Goal: Obtain resource: Obtain resource

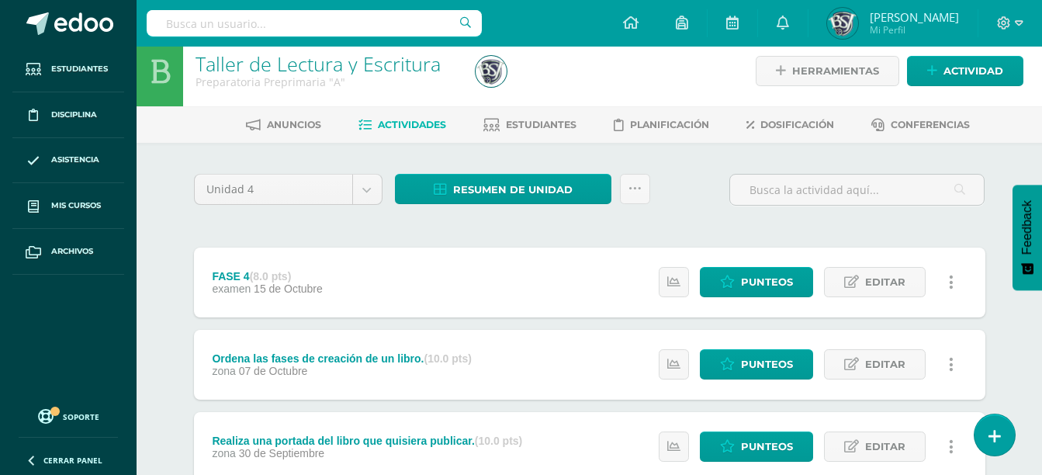
scroll to position [11, 0]
click at [640, 185] on icon at bounding box center [635, 188] width 13 height 13
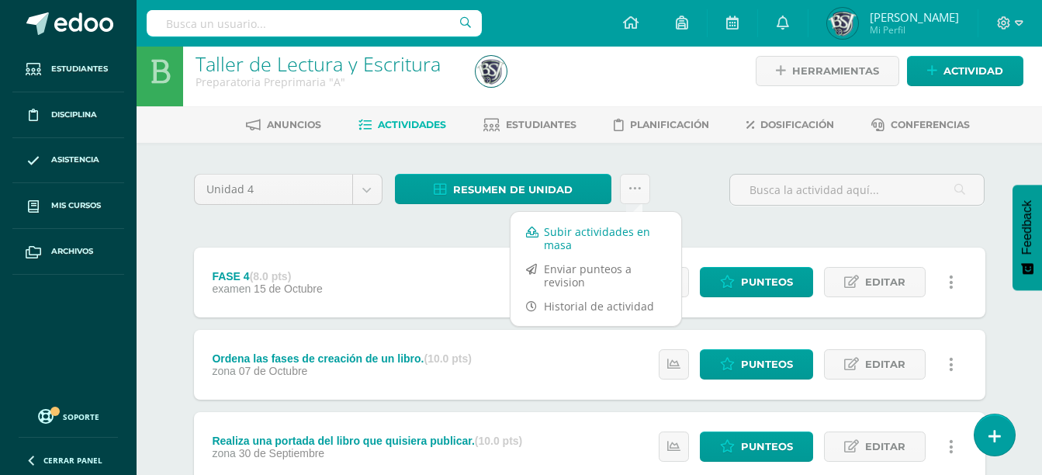
click at [657, 223] on link "Subir actividades en masa" at bounding box center [596, 238] width 171 height 37
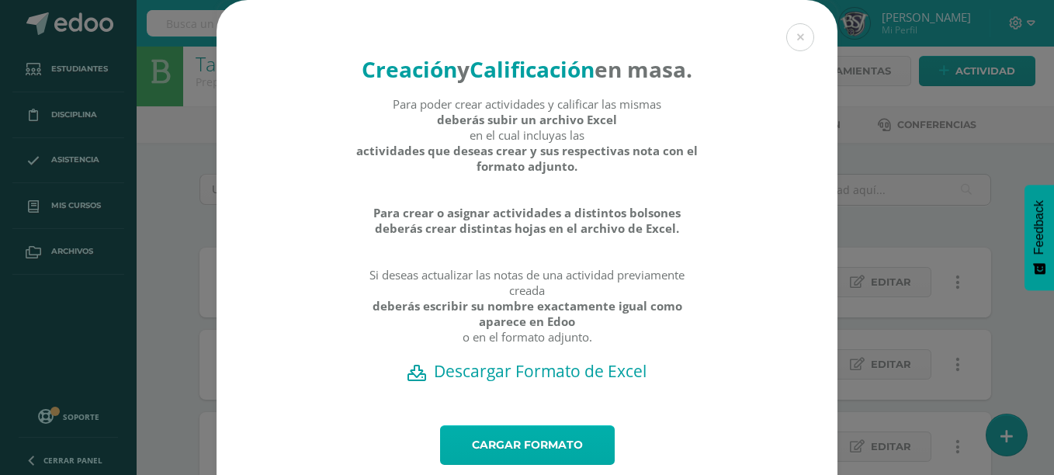
click at [585, 461] on link "Cargar formato" at bounding box center [527, 445] width 175 height 40
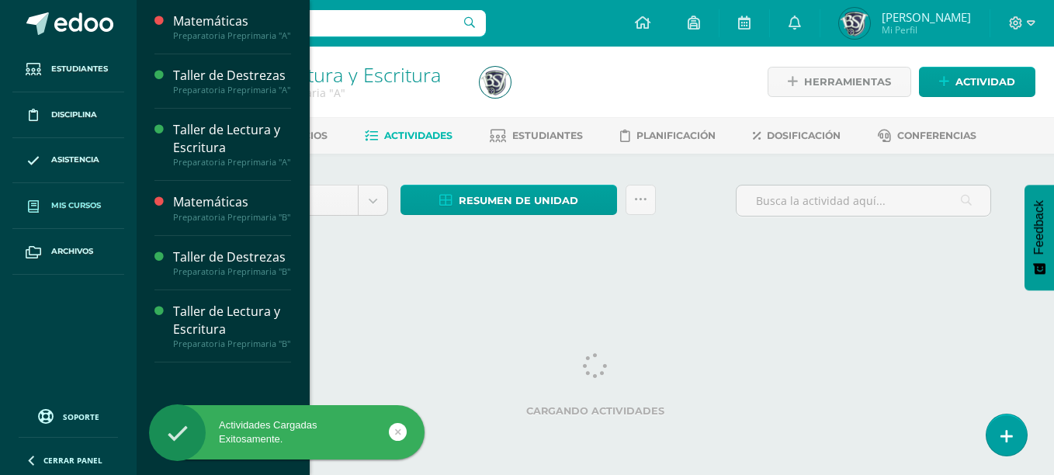
click at [101, 201] on span "Mis cursos" at bounding box center [76, 205] width 50 height 12
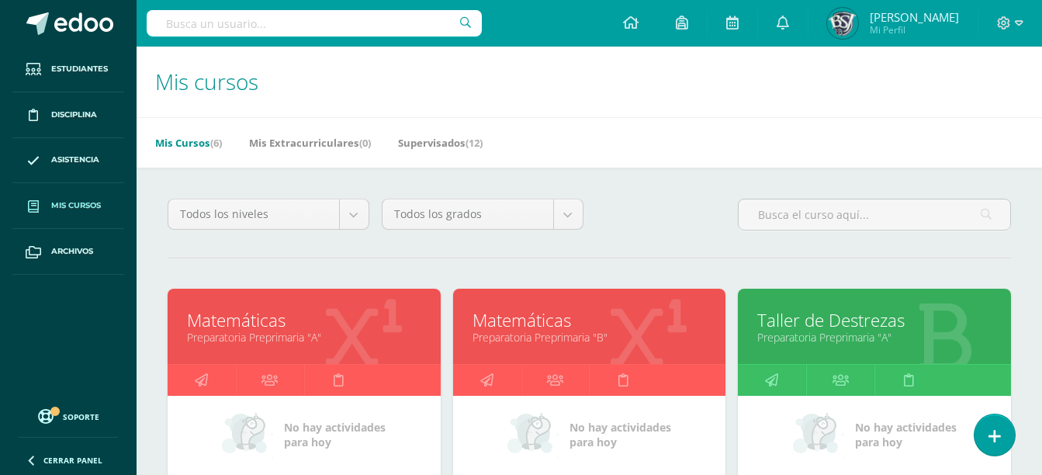
click at [350, 344] on link "Preparatoria Preprimaria "A"" at bounding box center [304, 337] width 234 height 15
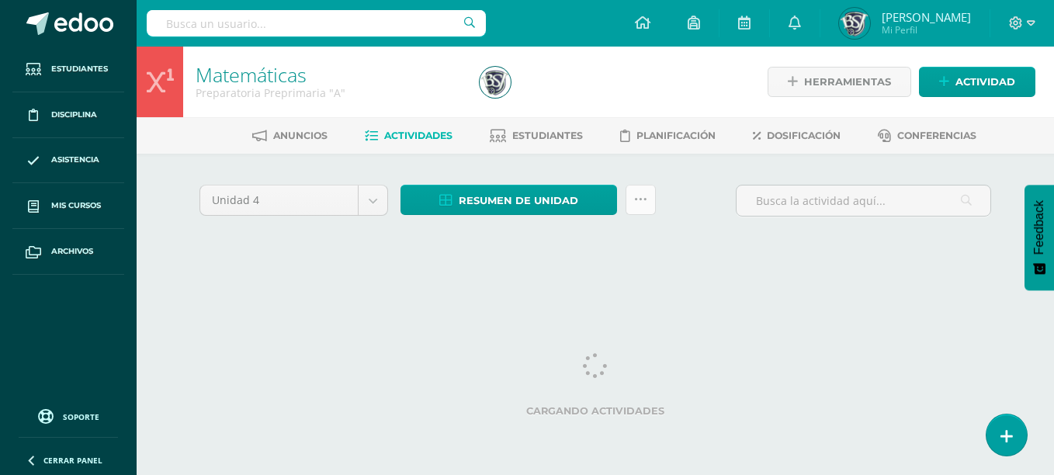
click at [639, 203] on icon at bounding box center [640, 199] width 13 height 13
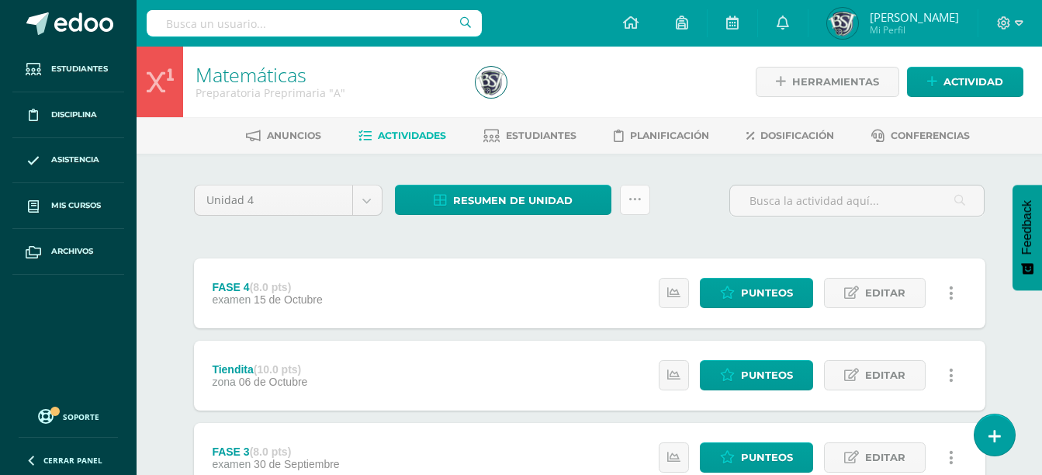
click at [639, 203] on icon at bounding box center [635, 199] width 13 height 13
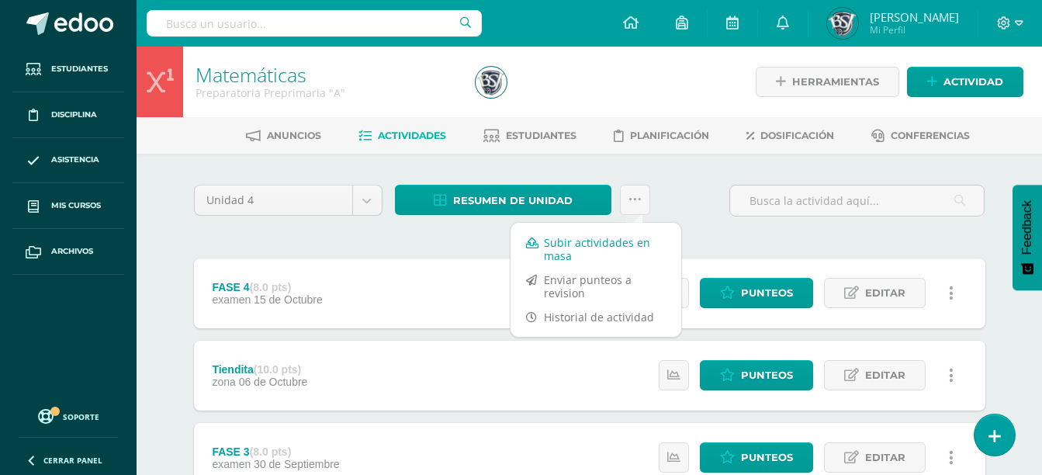
click at [609, 240] on link "Subir actividades en masa" at bounding box center [596, 249] width 171 height 37
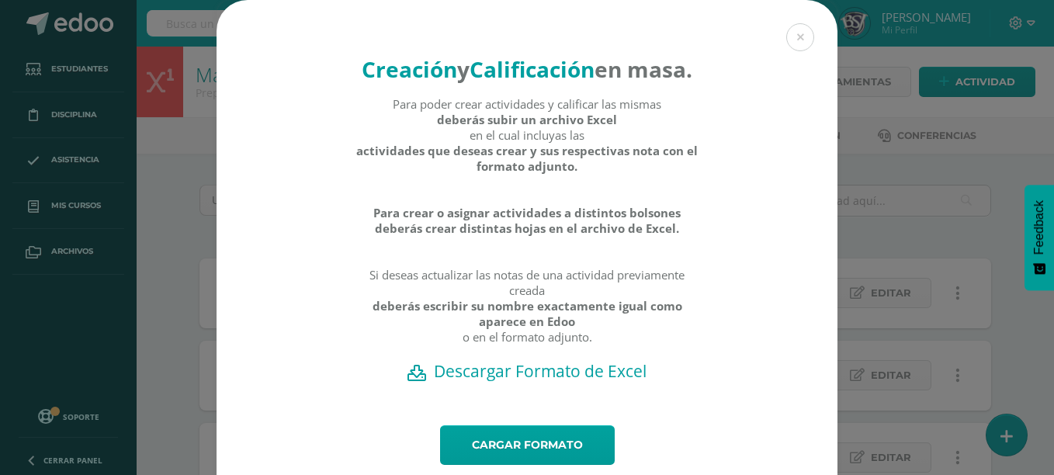
click at [581, 425] on div "Creación y Calificación en masa. Para poder crear actividades y calificar las m…" at bounding box center [527, 212] width 621 height 425
click at [582, 463] on link "Cargar formato" at bounding box center [527, 445] width 175 height 40
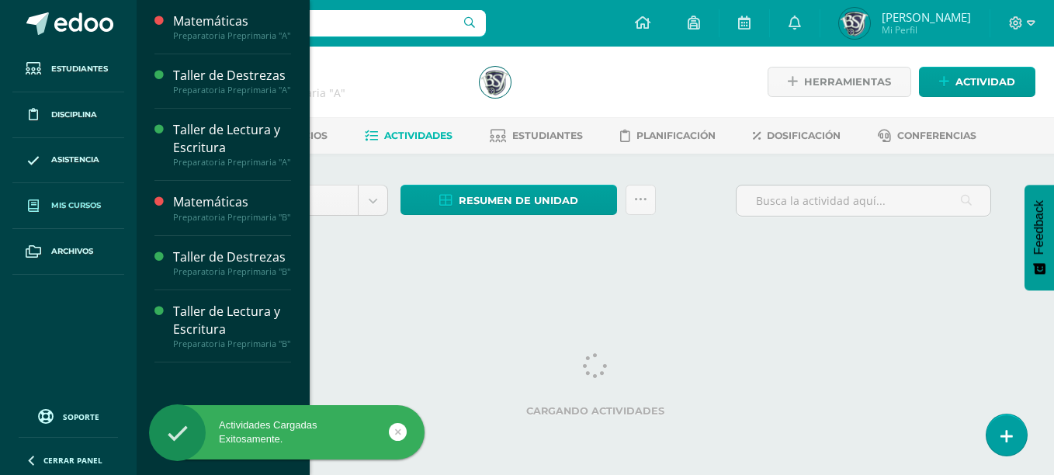
click at [99, 203] on span "Mis cursos" at bounding box center [76, 205] width 50 height 12
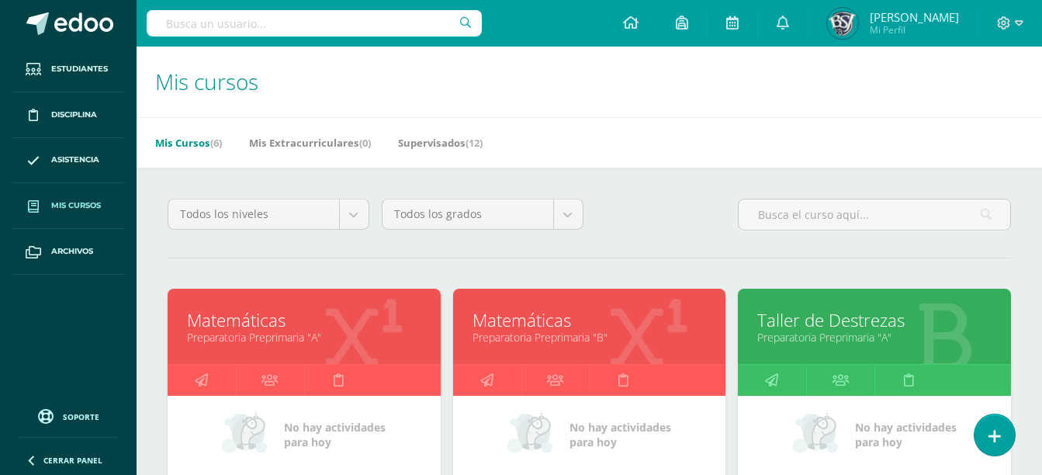
click at [842, 333] on link "Preparatoria Preprimaria "A"" at bounding box center [875, 337] width 234 height 15
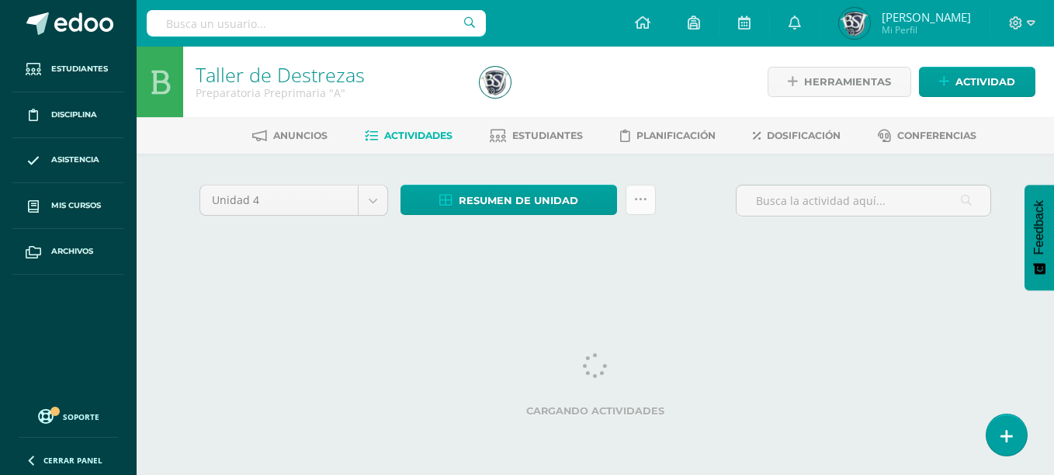
click at [645, 190] on link at bounding box center [641, 200] width 30 height 30
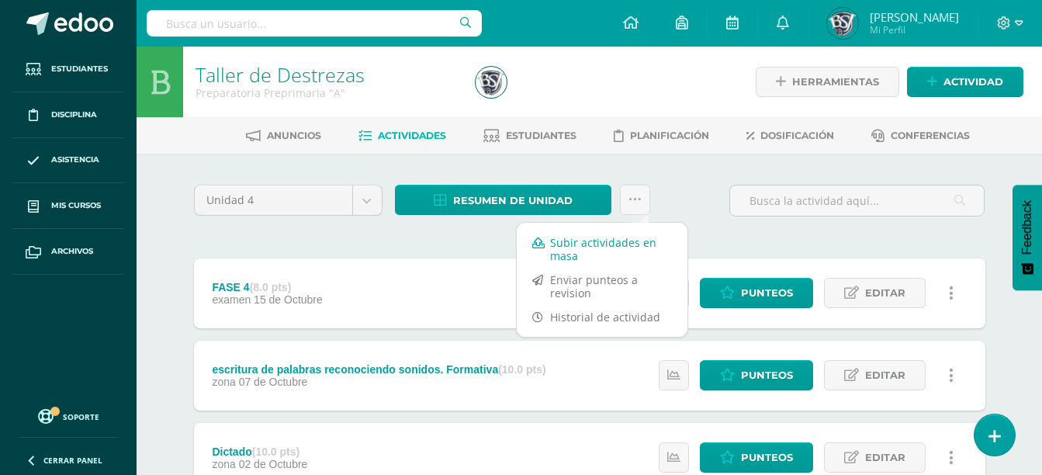
click at [633, 255] on link "Subir actividades en masa" at bounding box center [602, 249] width 171 height 37
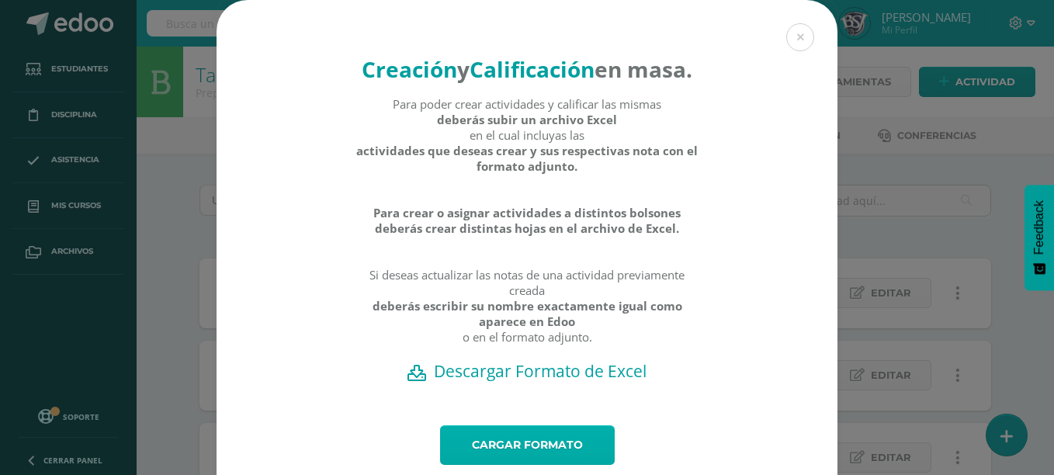
click at [585, 464] on link "Cargar formato" at bounding box center [527, 445] width 175 height 40
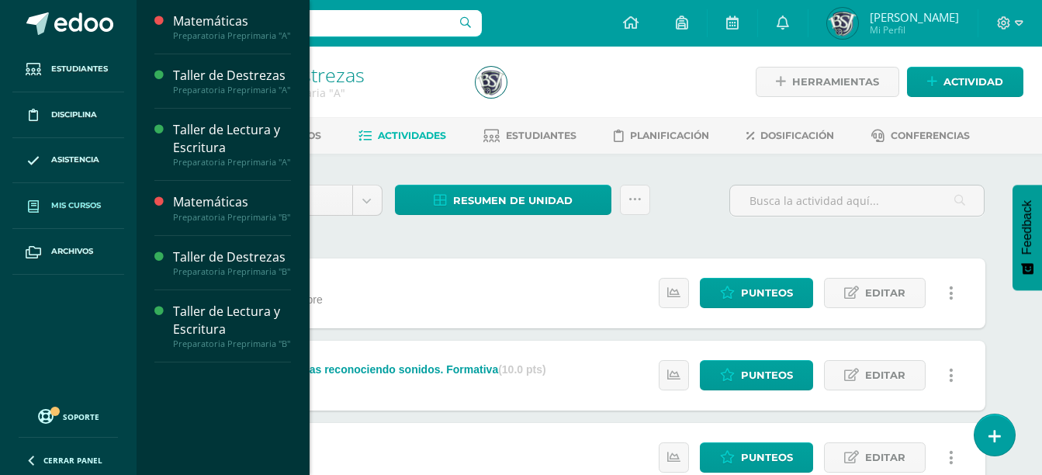
click at [100, 195] on link "Mis cursos" at bounding box center [68, 206] width 112 height 46
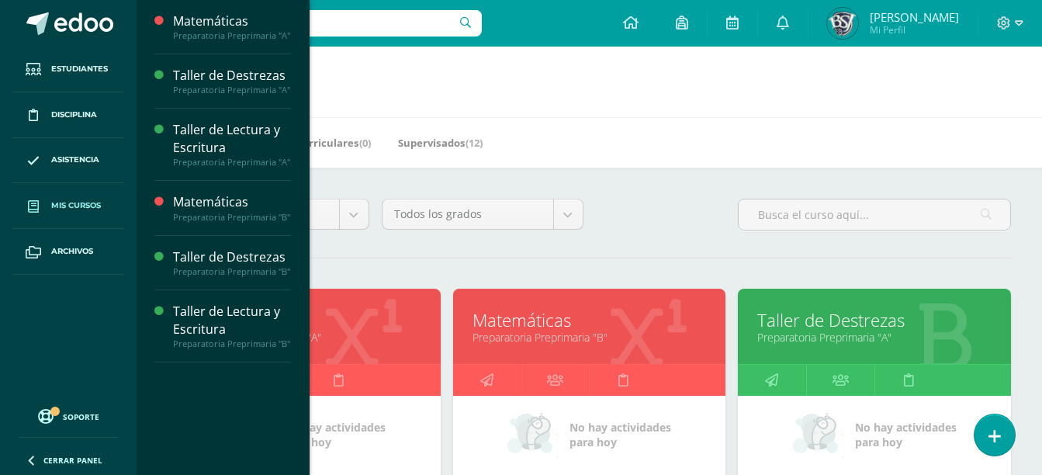
click at [644, 319] on link "Matemáticas" at bounding box center [590, 320] width 234 height 24
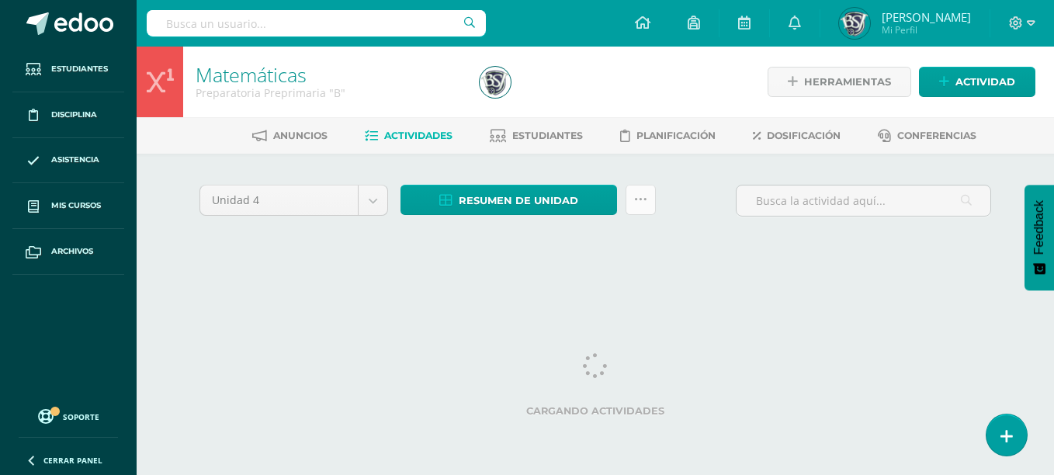
click at [639, 199] on icon at bounding box center [640, 199] width 13 height 13
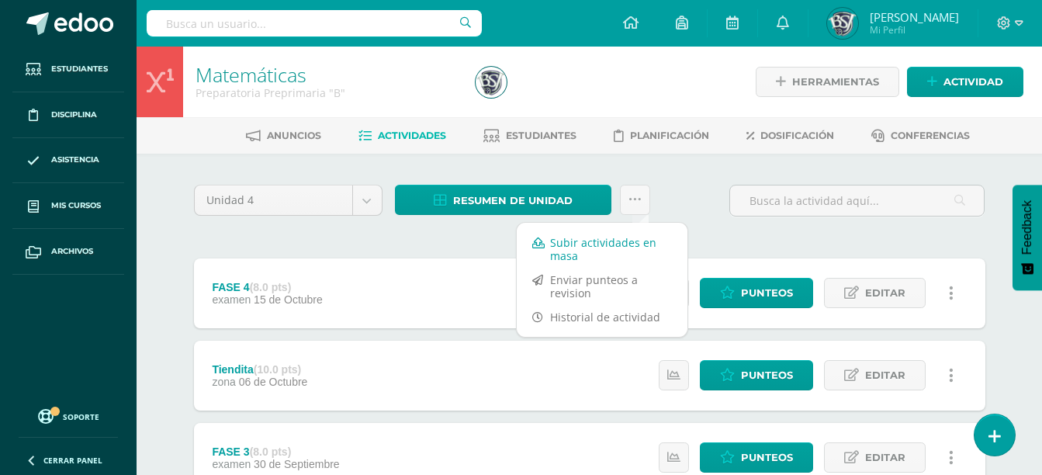
click at [641, 254] on link "Subir actividades en masa" at bounding box center [602, 249] width 171 height 37
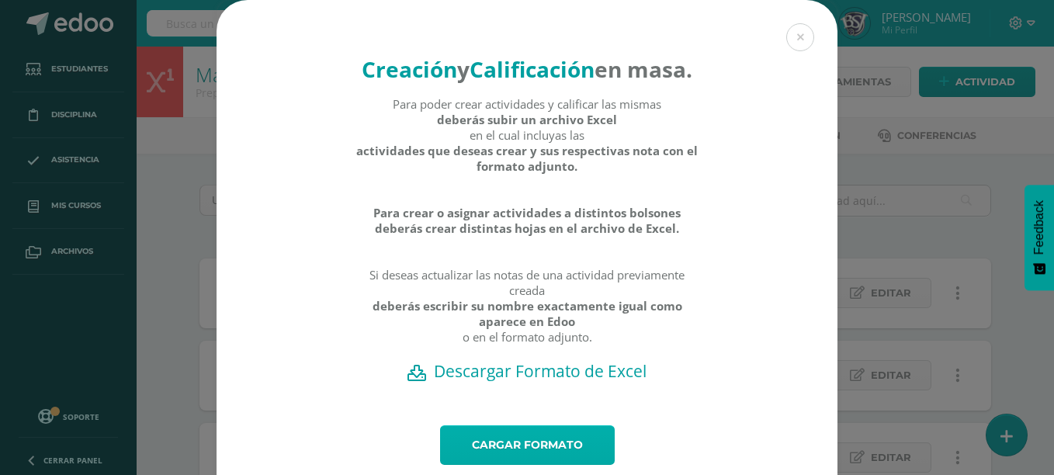
click at [573, 456] on link "Cargar formato" at bounding box center [527, 445] width 175 height 40
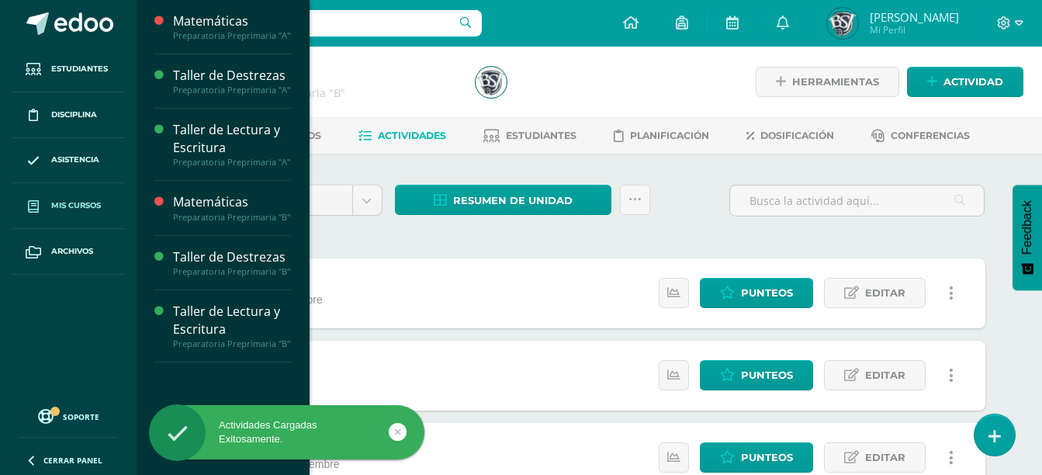
click at [82, 201] on span "Mis cursos" at bounding box center [76, 205] width 50 height 12
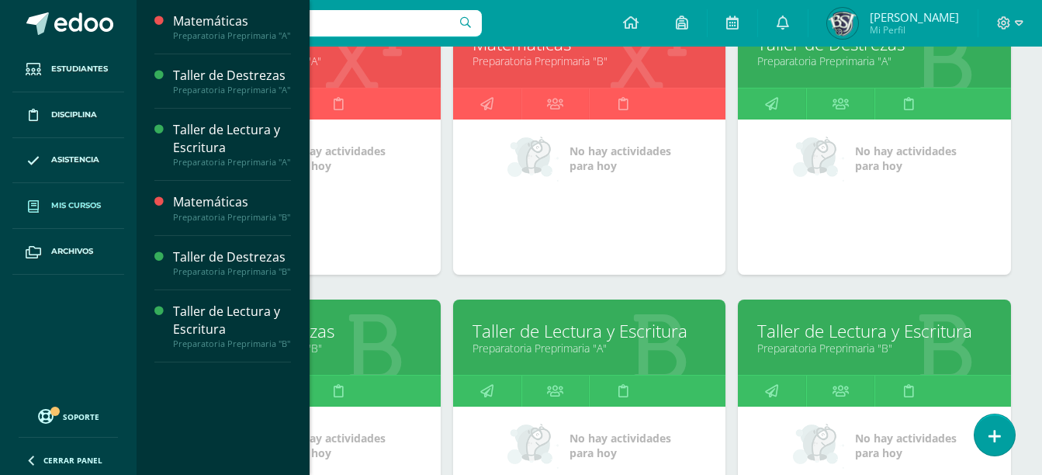
scroll to position [288, 0]
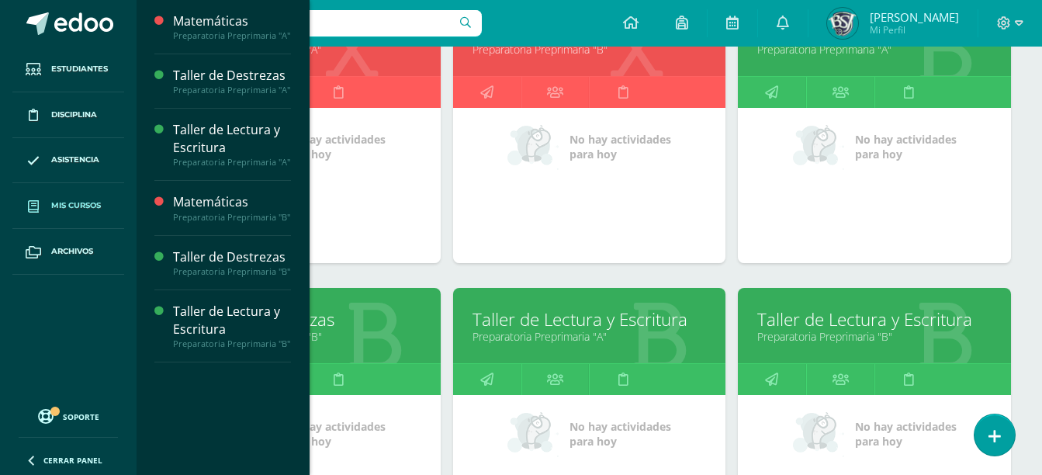
click at [388, 338] on link "Preparatoria Preprimaria "B"" at bounding box center [304, 336] width 234 height 15
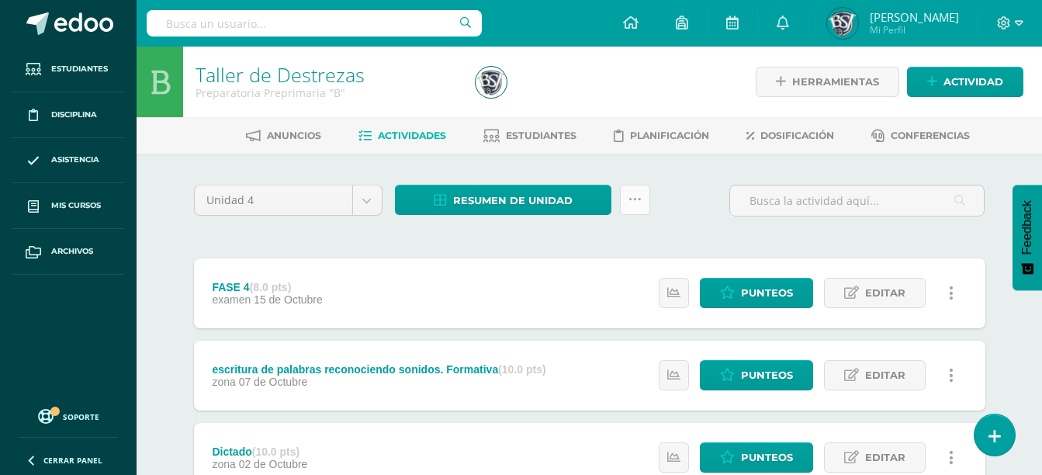
click at [642, 196] on link at bounding box center [635, 200] width 30 height 30
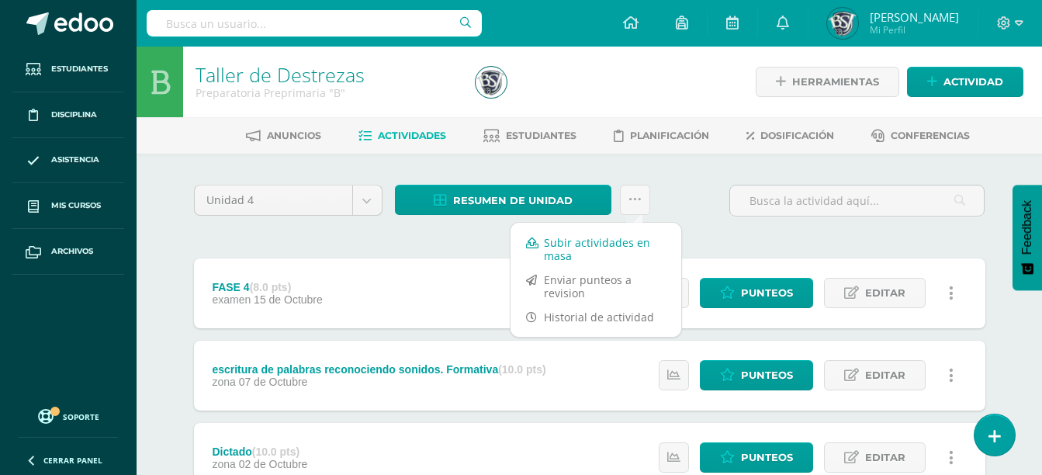
click at [606, 243] on link "Subir actividades en masa" at bounding box center [596, 249] width 171 height 37
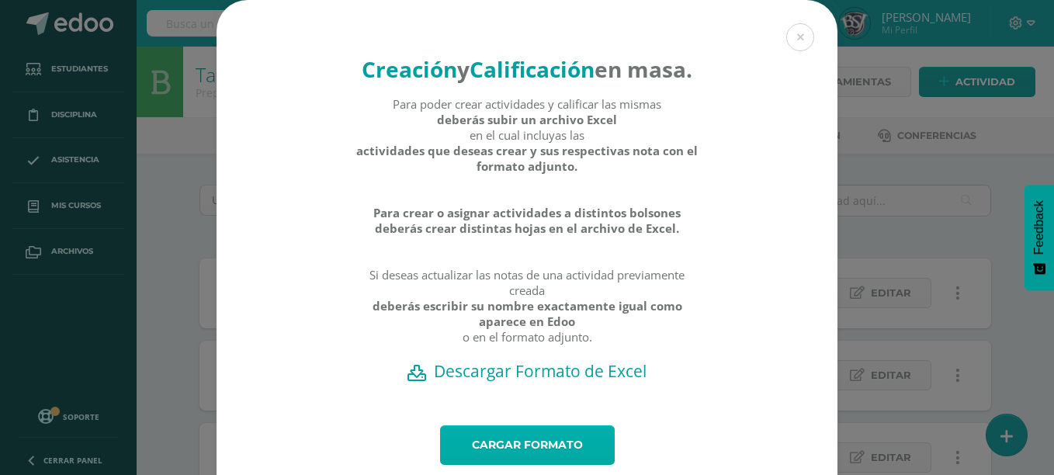
click at [473, 463] on link "Cargar formato" at bounding box center [527, 445] width 175 height 40
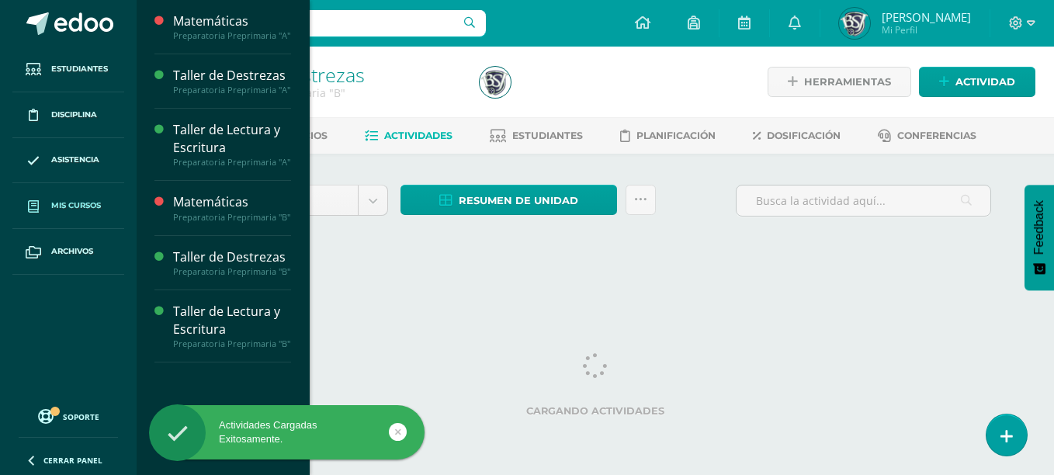
click at [104, 203] on link "Mis cursos" at bounding box center [68, 206] width 112 height 46
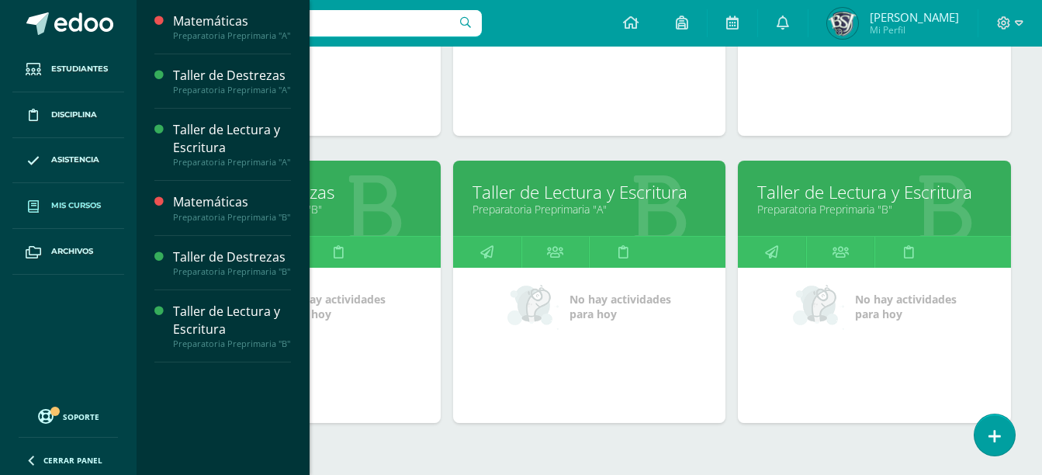
scroll to position [425, 0]
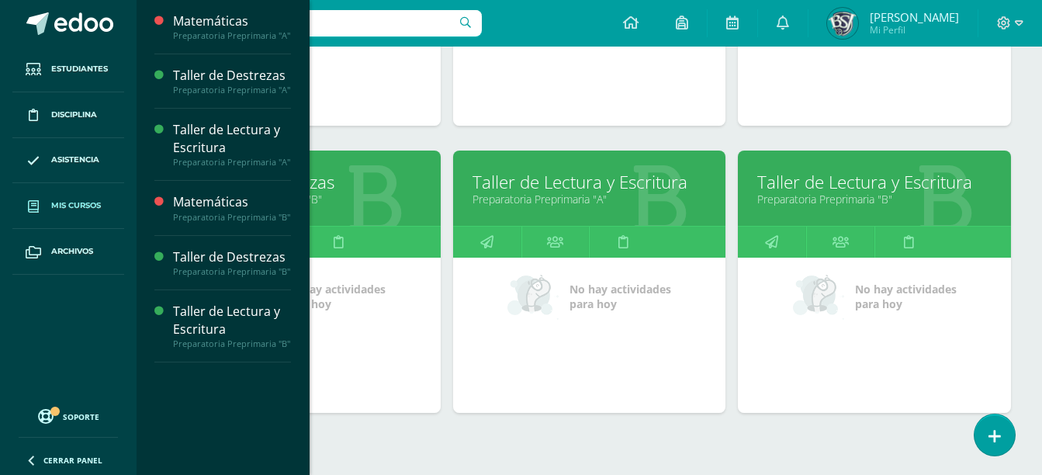
click at [934, 184] on link "Taller de Lectura y Escritura" at bounding box center [875, 182] width 234 height 24
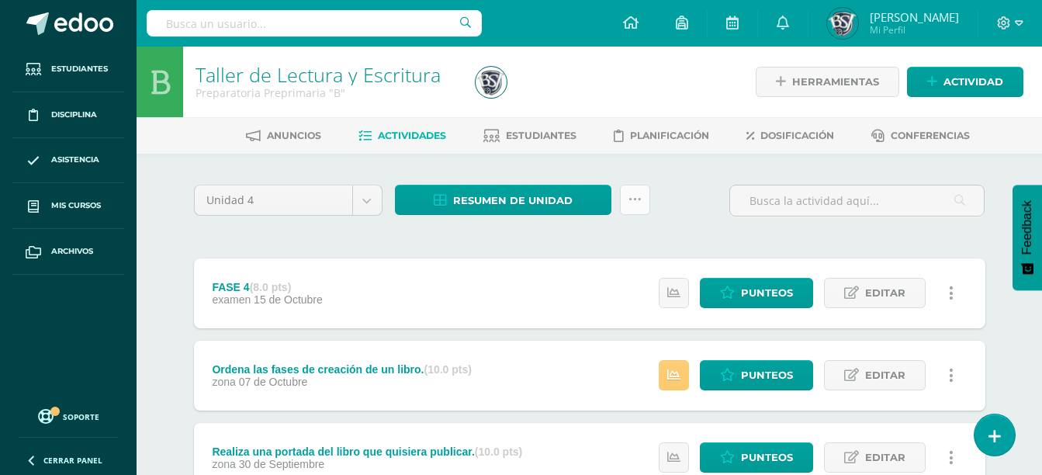
click at [646, 196] on link at bounding box center [635, 200] width 30 height 30
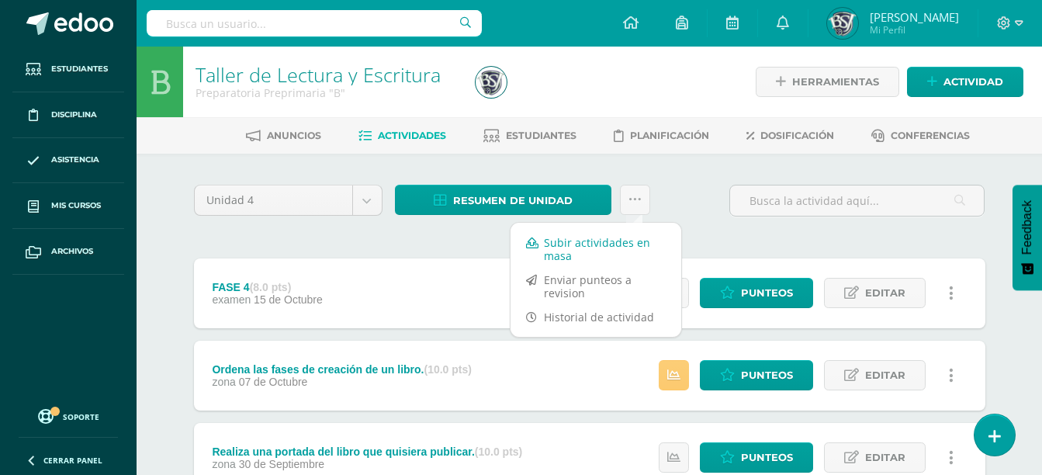
click at [630, 235] on link "Subir actividades en masa" at bounding box center [596, 249] width 171 height 37
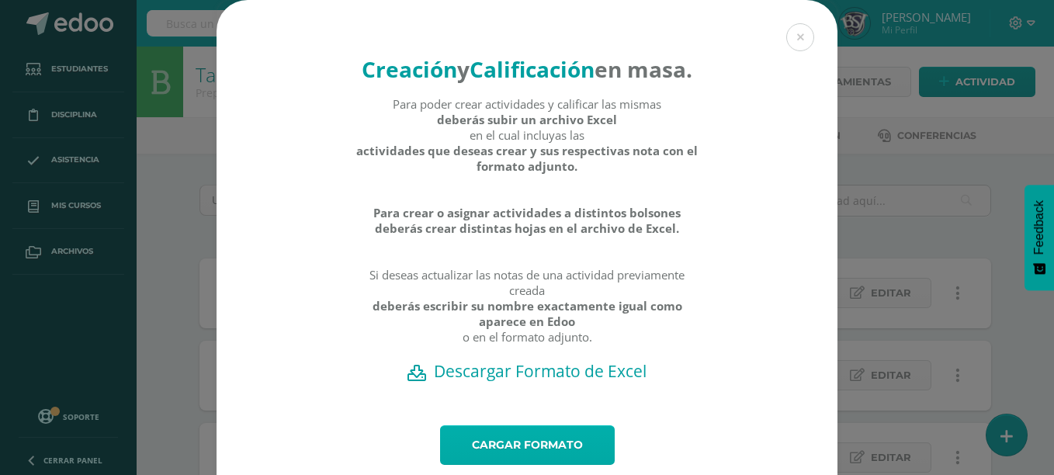
click at [522, 465] on link "Cargar formato" at bounding box center [527, 445] width 175 height 40
